Goal: Task Accomplishment & Management: Manage account settings

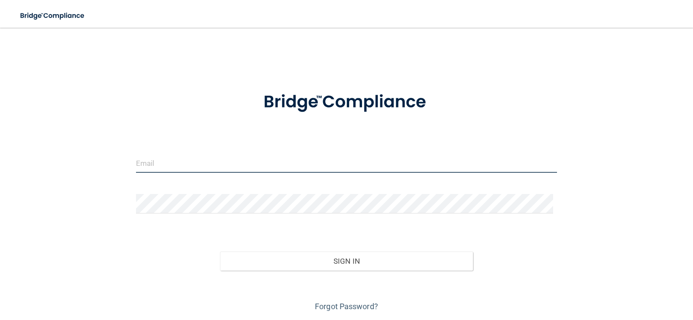
click at [267, 167] on input "email" at bounding box center [347, 163] width 422 height 20
type input "info@identcc.com"
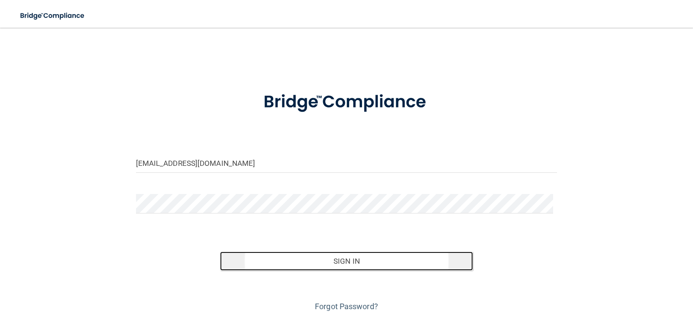
click at [358, 262] on button "Sign In" at bounding box center [346, 261] width 253 height 19
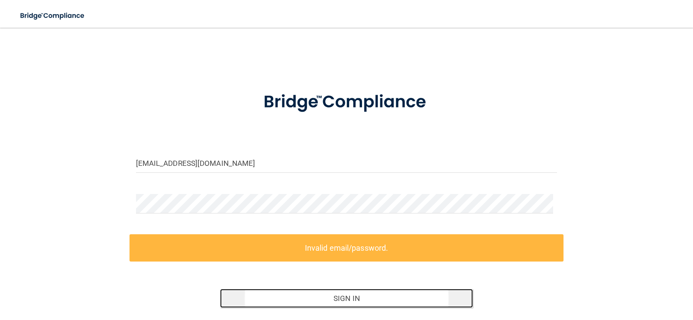
click at [334, 301] on button "Sign In" at bounding box center [346, 298] width 253 height 19
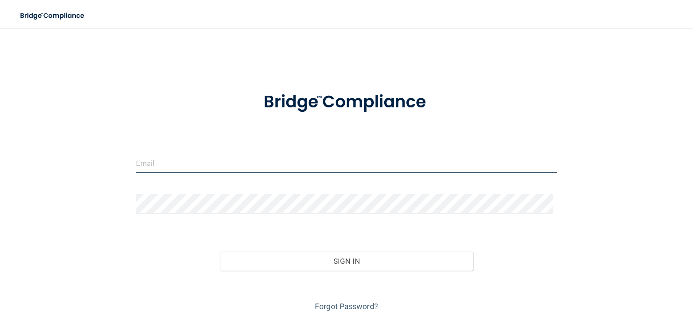
click at [190, 169] on input "email" at bounding box center [347, 163] width 422 height 20
type input "[PERSON_NAME][EMAIL_ADDRESS][DOMAIN_NAME]"
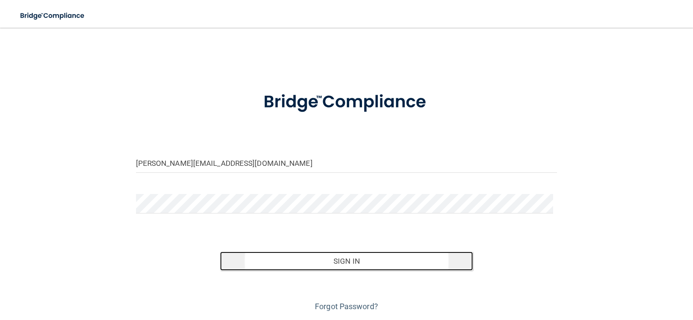
click at [303, 260] on button "Sign In" at bounding box center [346, 261] width 253 height 19
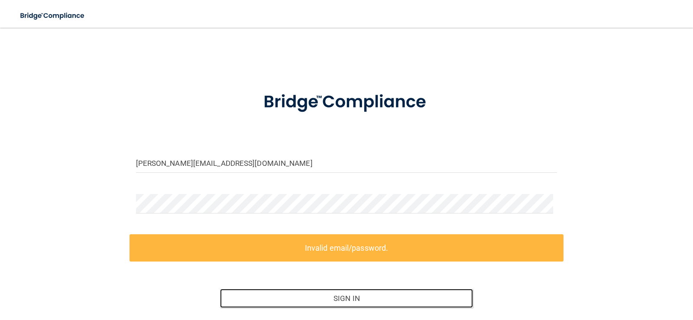
scroll to position [65, 0]
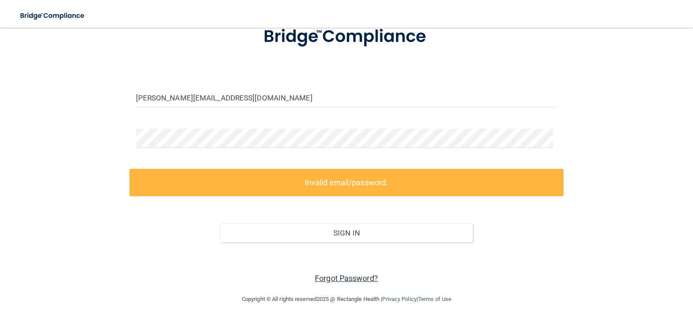
click at [357, 276] on link "Forgot Password?" at bounding box center [346, 278] width 63 height 9
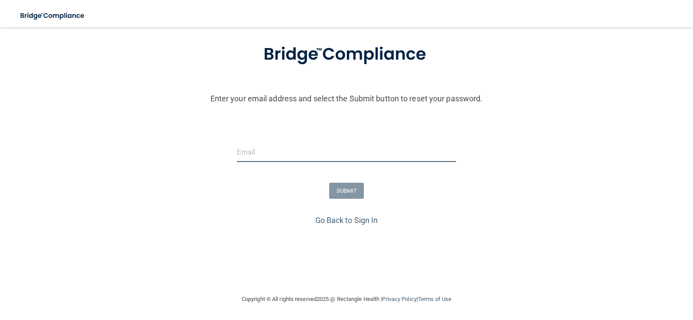
click at [267, 155] on input "email" at bounding box center [347, 153] width 220 height 20
type input "[PERSON_NAME][EMAIL_ADDRESS][DOMAIN_NAME]"
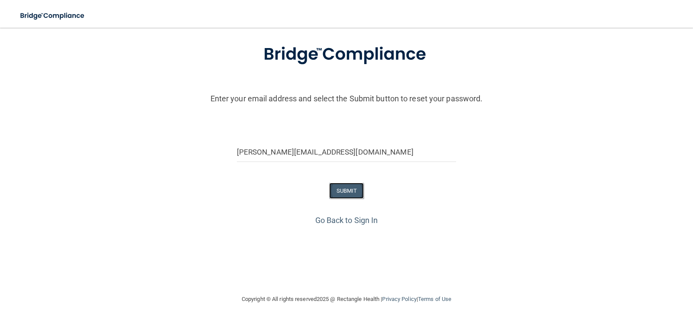
click at [341, 192] on button "SUBMIT" at bounding box center [346, 191] width 35 height 16
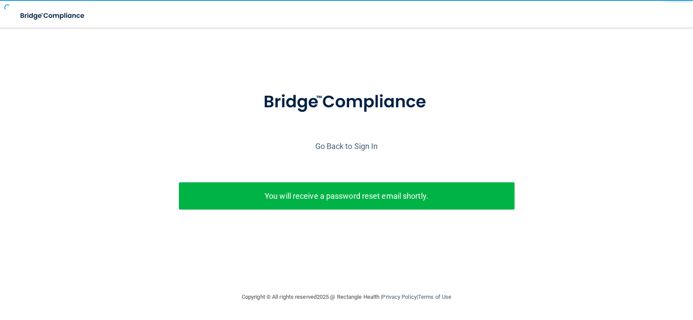
scroll to position [0, 0]
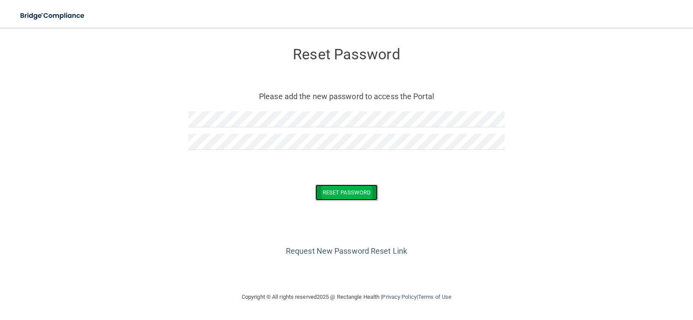
click at [332, 192] on button "Reset Password" at bounding box center [346, 193] width 62 height 16
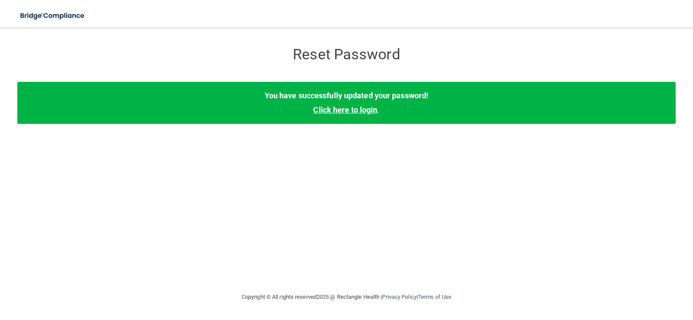
click at [341, 112] on link "Click here to login" at bounding box center [345, 109] width 64 height 9
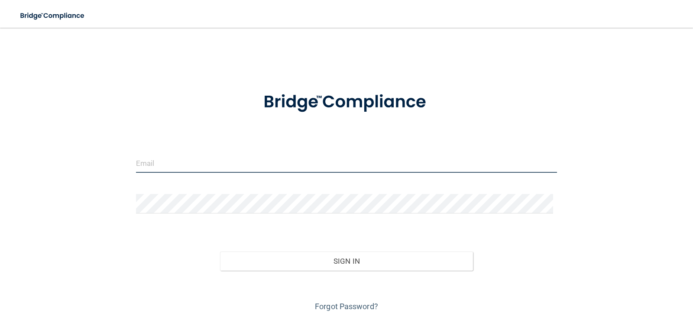
click at [202, 159] on input "email" at bounding box center [347, 163] width 422 height 20
type input "[PERSON_NAME][EMAIL_ADDRESS][DOMAIN_NAME]"
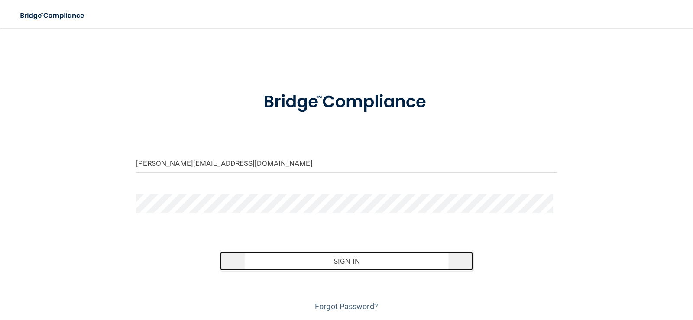
click at [369, 261] on button "Sign In" at bounding box center [346, 261] width 253 height 19
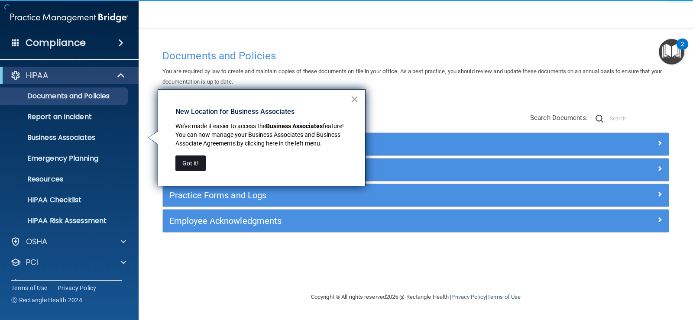
click at [199, 163] on button "Got it!" at bounding box center [191, 164] width 30 height 16
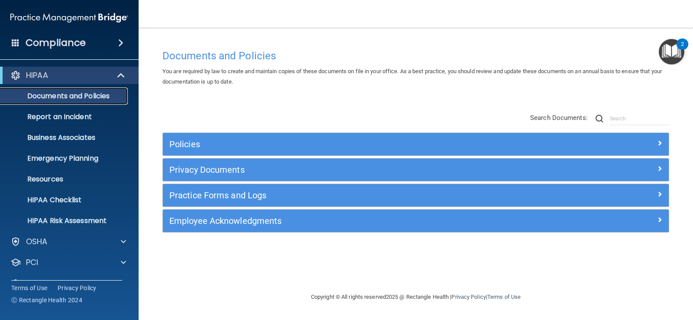
click at [93, 97] on p "Documents and Policies" at bounding box center [65, 96] width 118 height 9
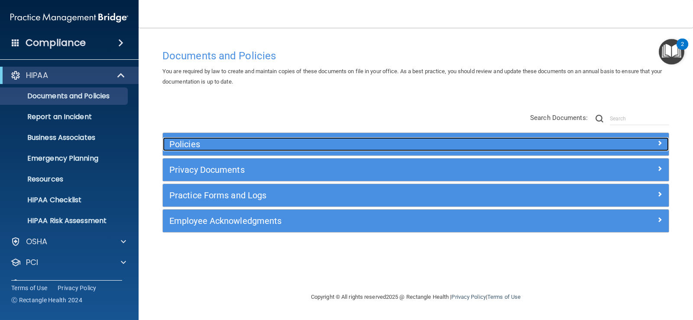
click at [256, 146] on h5 "Policies" at bounding box center [352, 145] width 367 height 10
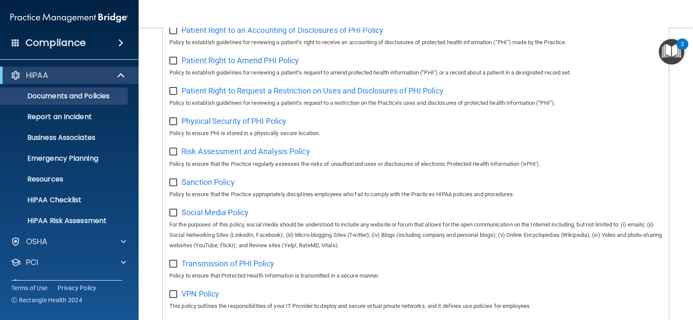
scroll to position [685, 0]
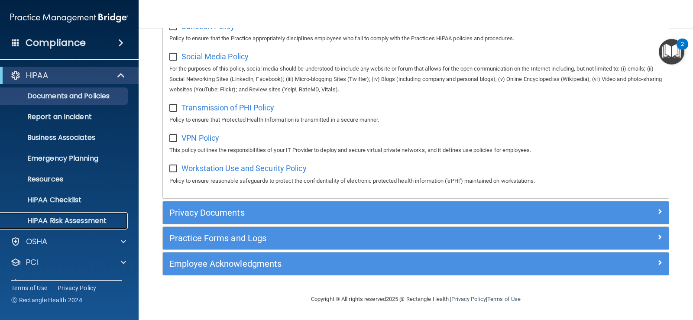
click at [67, 218] on p "HIPAA Risk Assessment" at bounding box center [65, 221] width 118 height 9
